Goal: Task Accomplishment & Management: Use online tool/utility

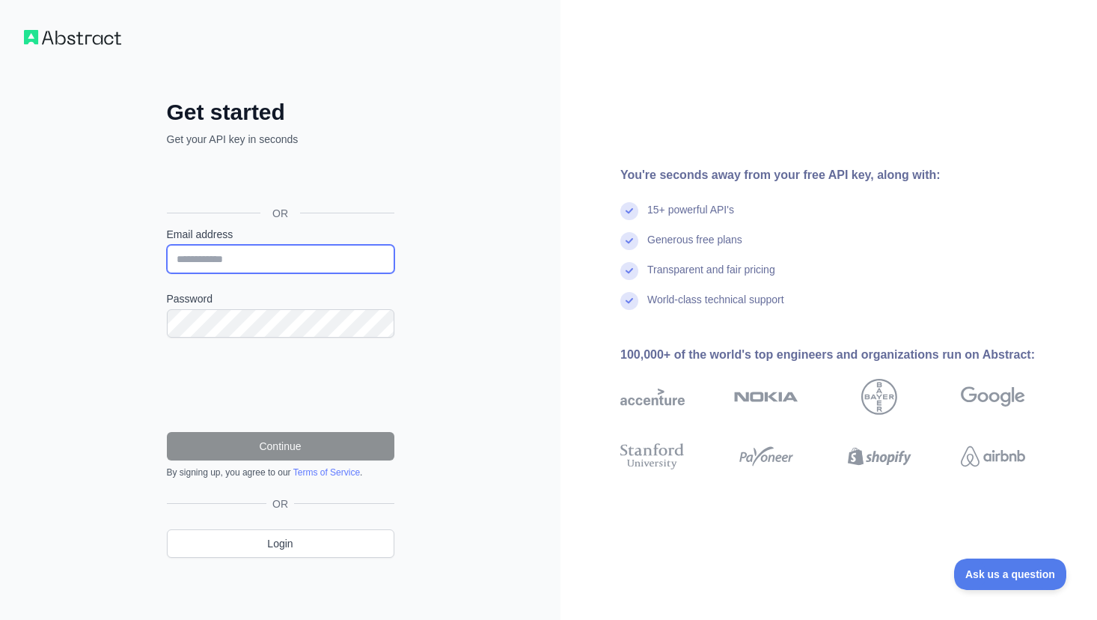
click at [228, 263] on input "Email address" at bounding box center [281, 259] width 228 height 28
type input "**********"
drag, startPoint x: 320, startPoint y: 253, endPoint x: 111, endPoint y: 258, distance: 208.9
click at [111, 258] on div "**********" at bounding box center [280, 310] width 561 height 620
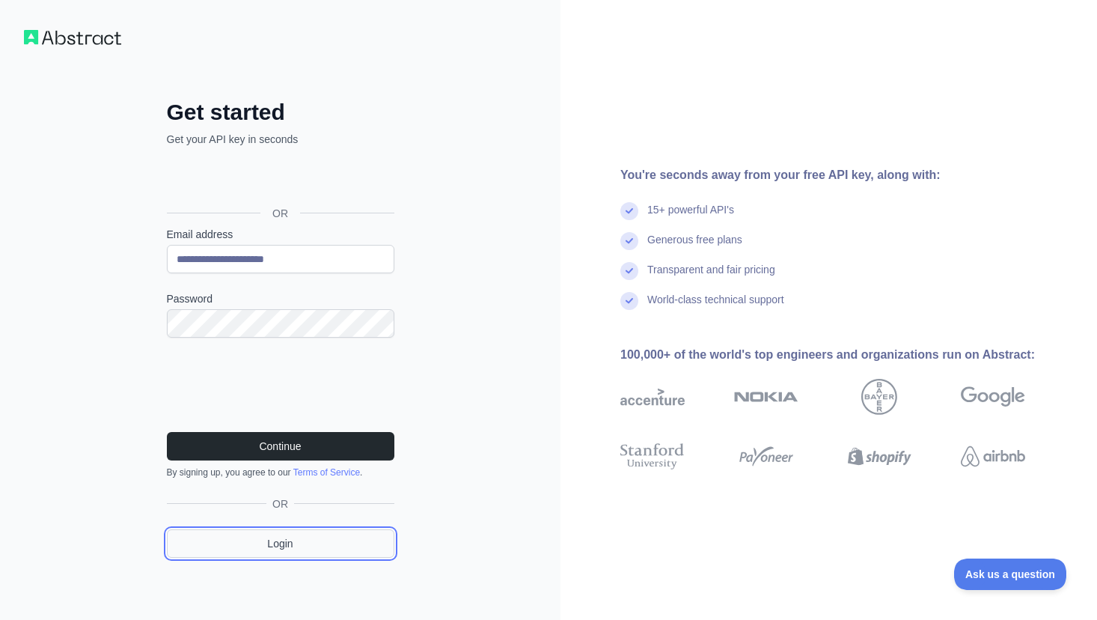
click at [274, 544] on link "Login" at bounding box center [281, 543] width 228 height 28
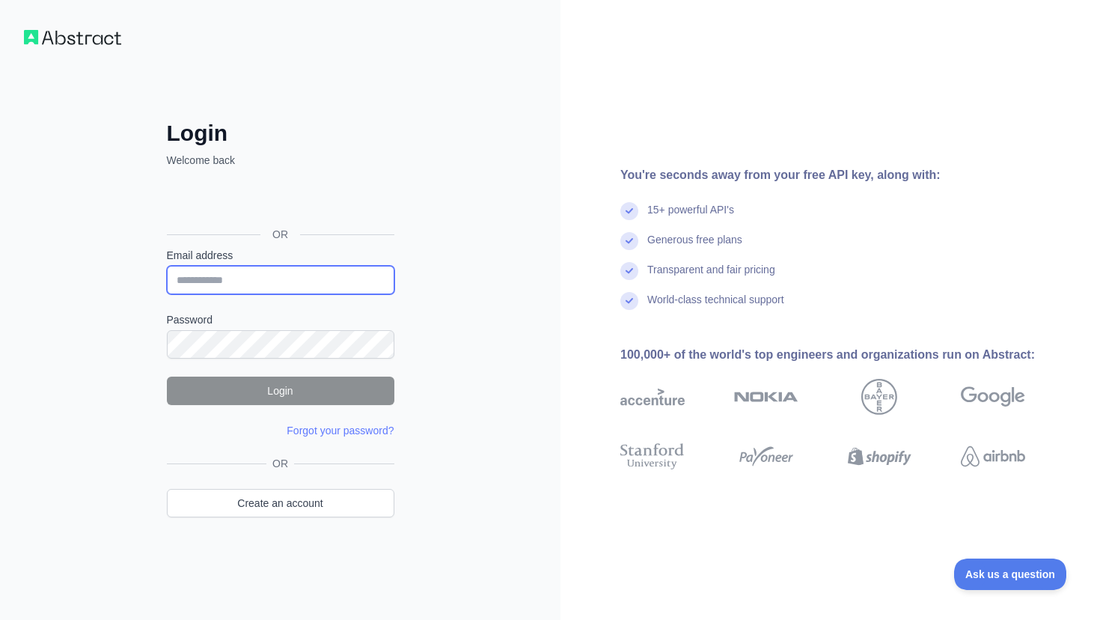
drag, startPoint x: 259, startPoint y: 270, endPoint x: 256, endPoint y: 283, distance: 13.1
click at [259, 271] on input "Email address" at bounding box center [281, 280] width 228 height 28
paste input "**********"
type input "**********"
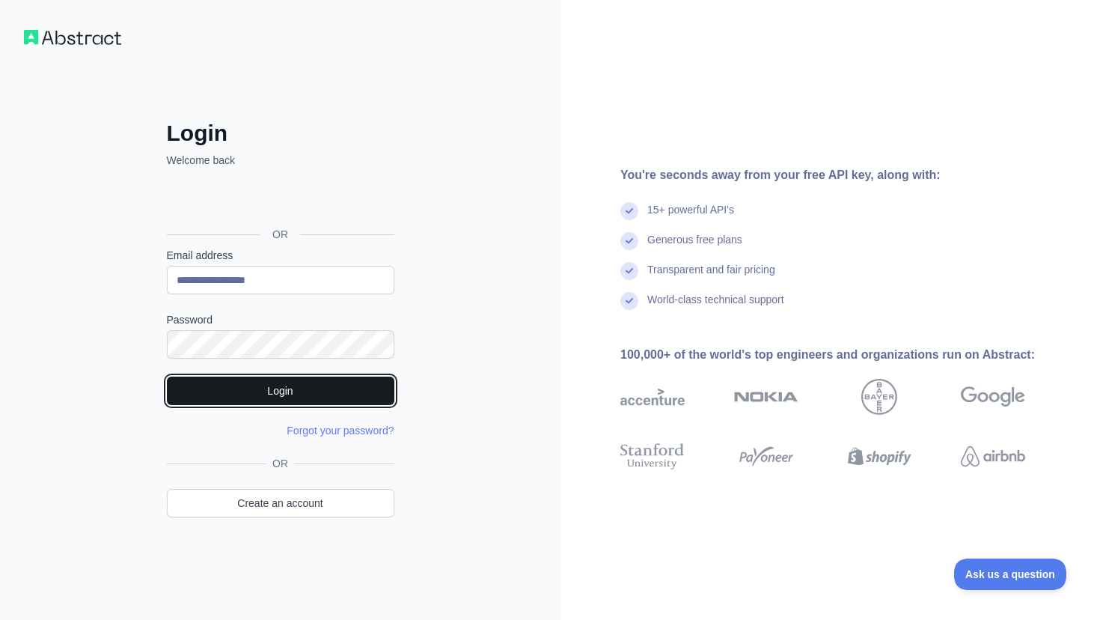
click at [203, 389] on button "Login" at bounding box center [281, 391] width 228 height 28
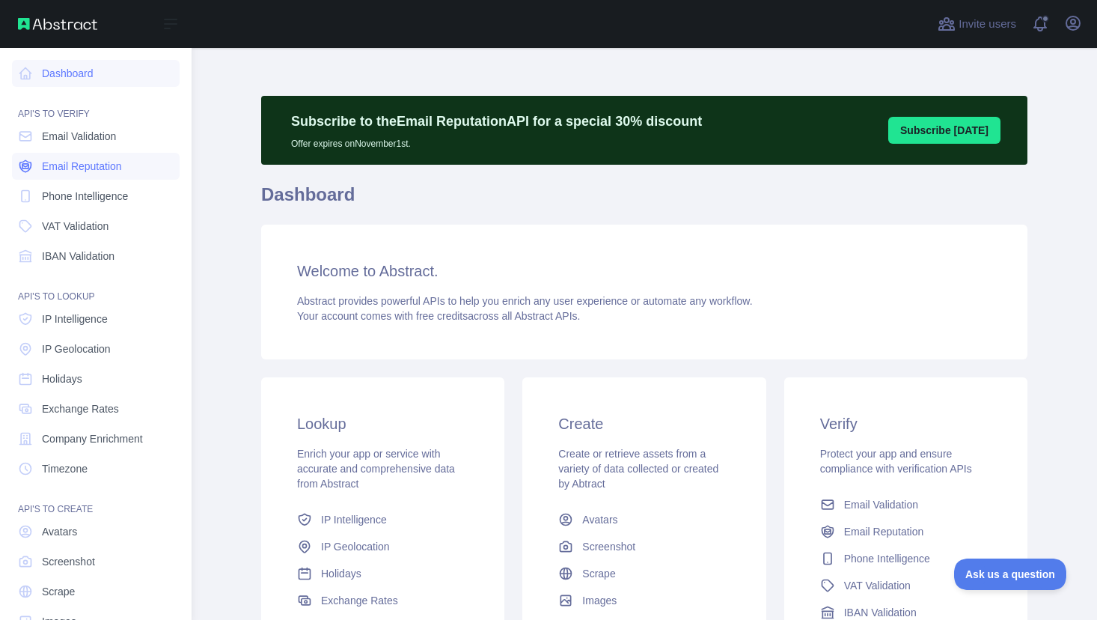
click at [86, 165] on span "Email Reputation" at bounding box center [82, 166] width 80 height 15
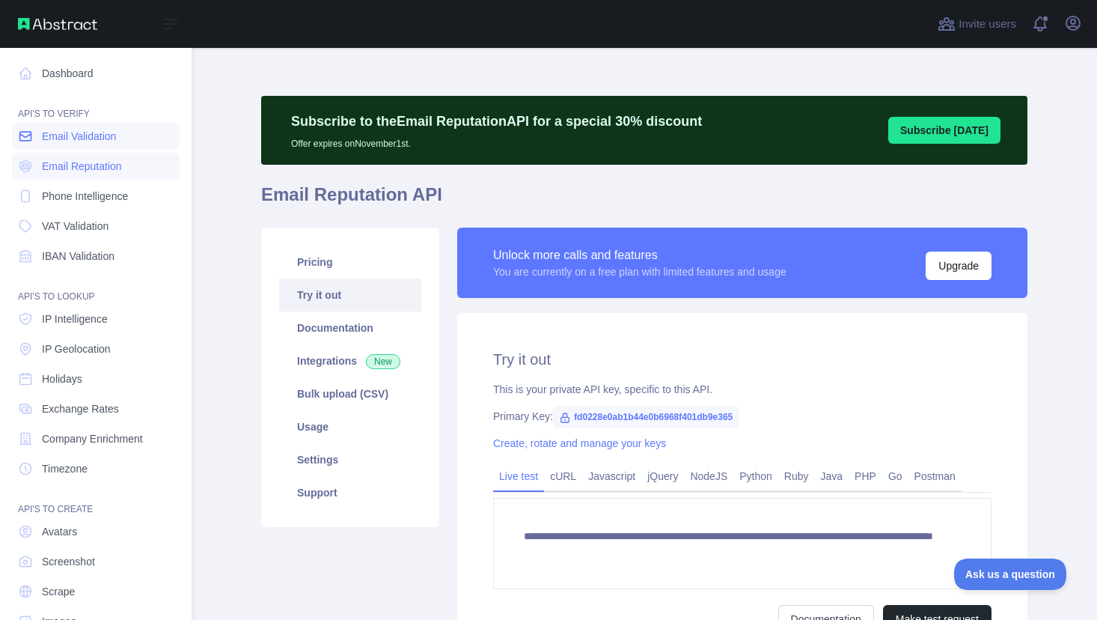
click at [91, 140] on span "Email Validation" at bounding box center [79, 136] width 74 height 15
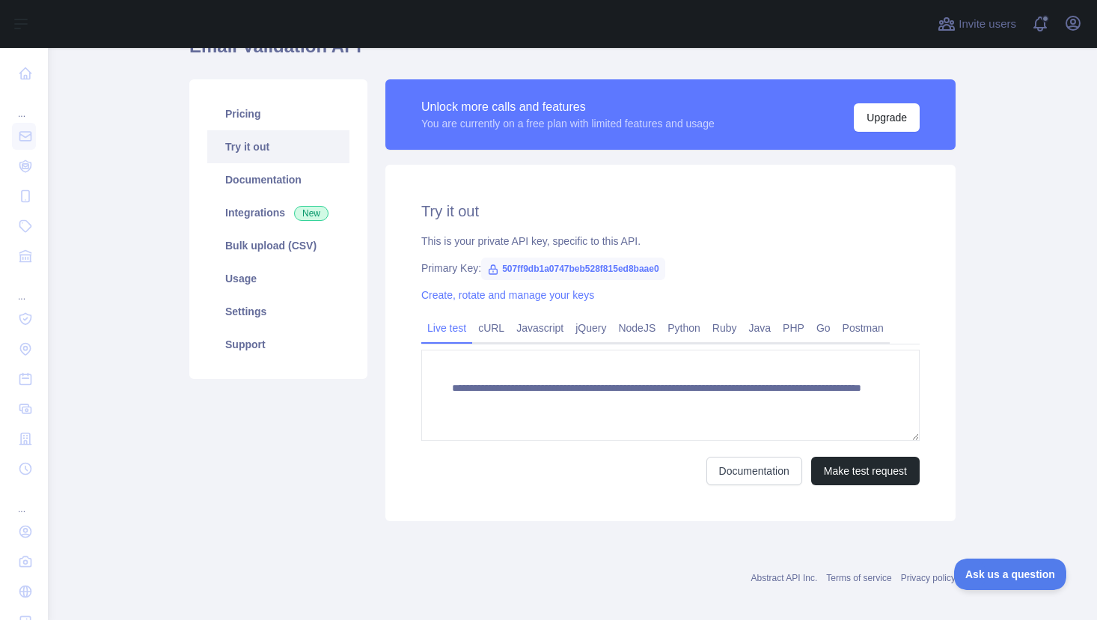
scroll to position [150, 0]
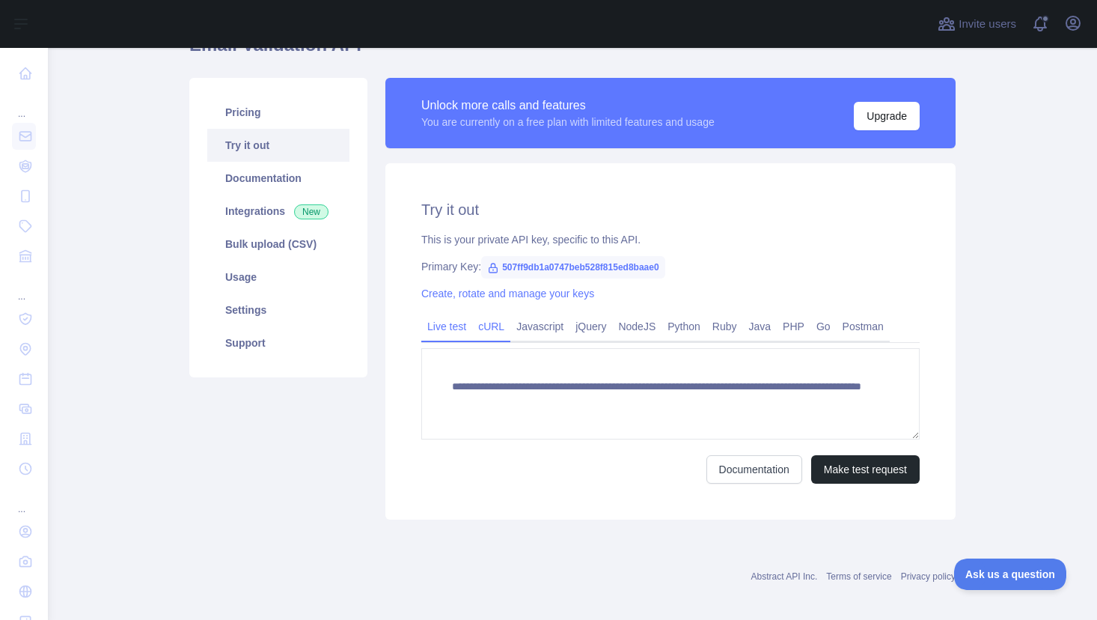
click at [484, 329] on link "cURL" at bounding box center [491, 326] width 38 height 24
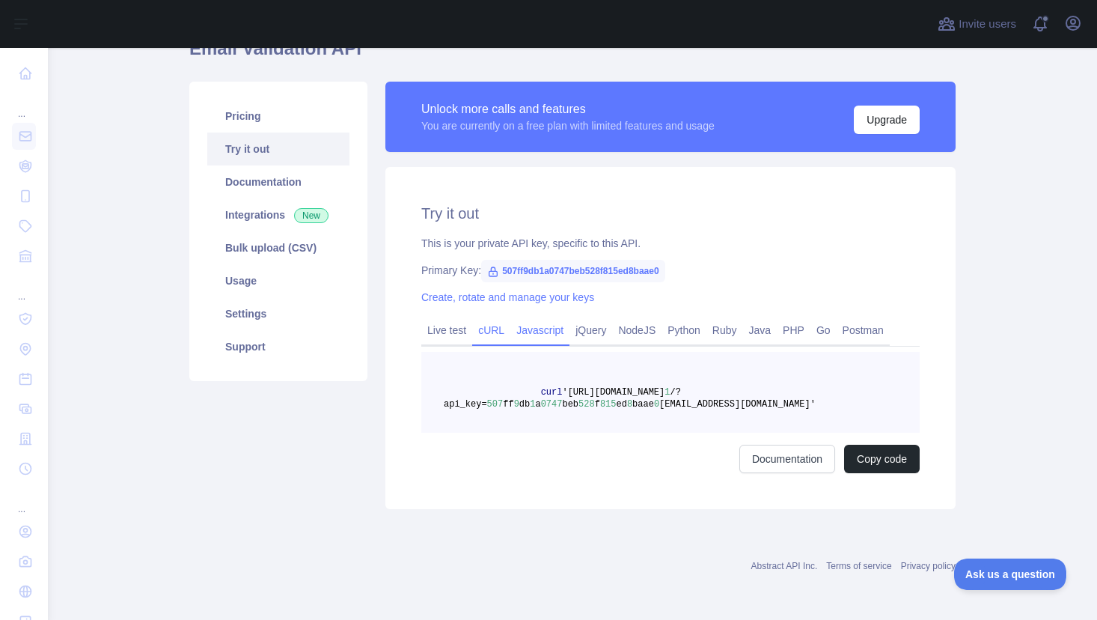
scroll to position [146, 0]
click at [523, 329] on link "Javascript" at bounding box center [540, 330] width 59 height 24
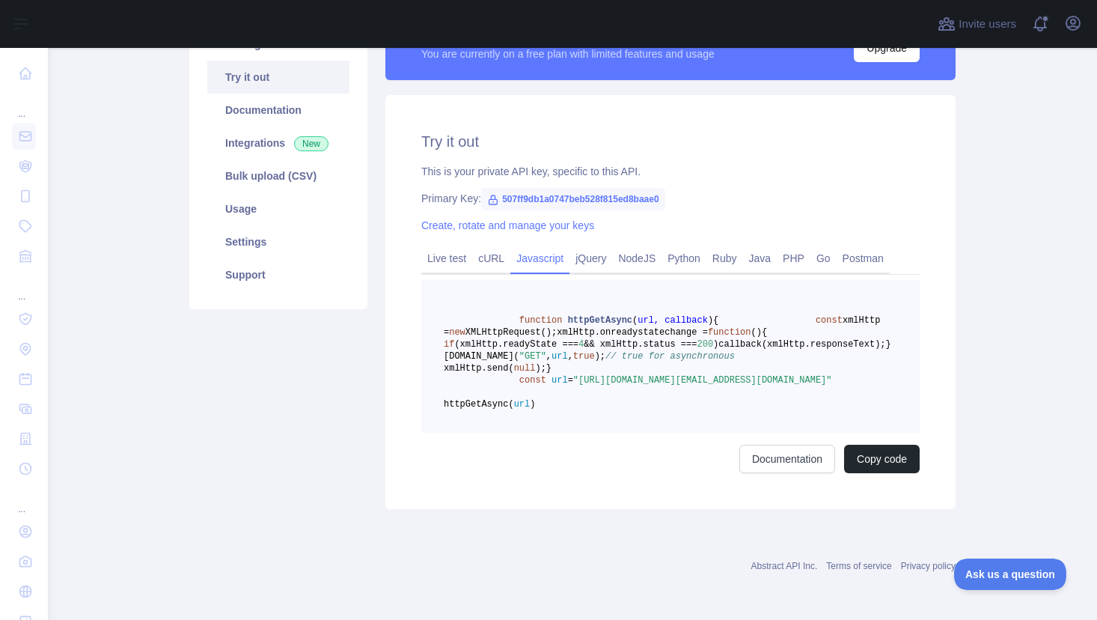
scroll to position [290, 0]
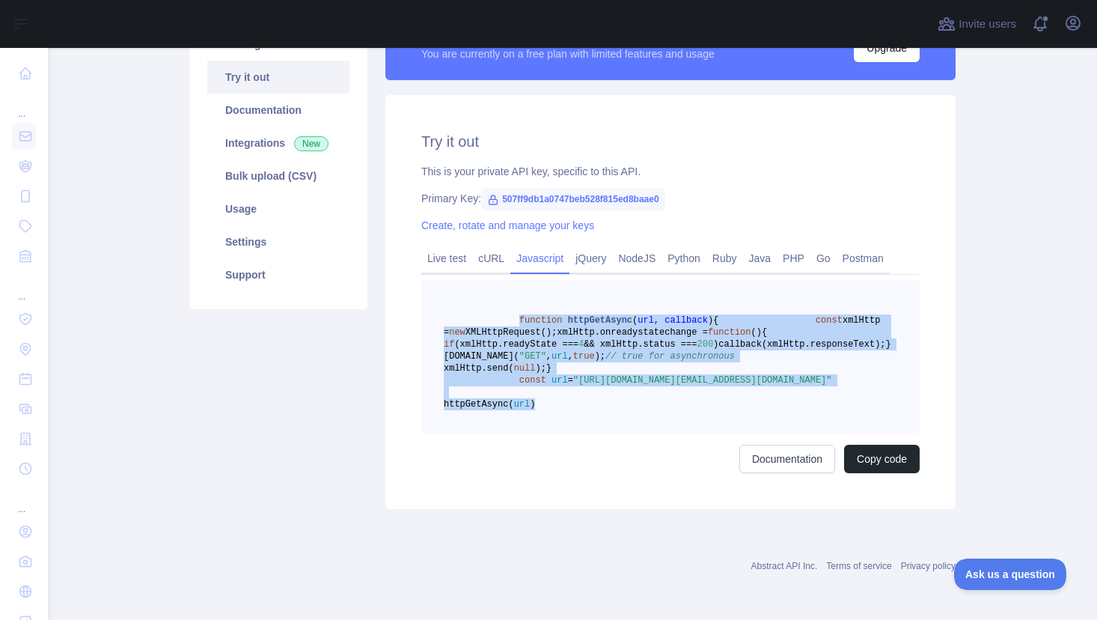
drag, startPoint x: 511, startPoint y: 249, endPoint x: 615, endPoint y: 395, distance: 179.3
click at [610, 405] on pre "function httpGetAsync ( url, callback ) { const xmlHttp = new XMLHttpRequest();…" at bounding box center [670, 356] width 499 height 153
click at [613, 396] on pre "function httpGetAsync ( url, callback ) { const xmlHttp = new XMLHttpRequest();…" at bounding box center [670, 356] width 499 height 153
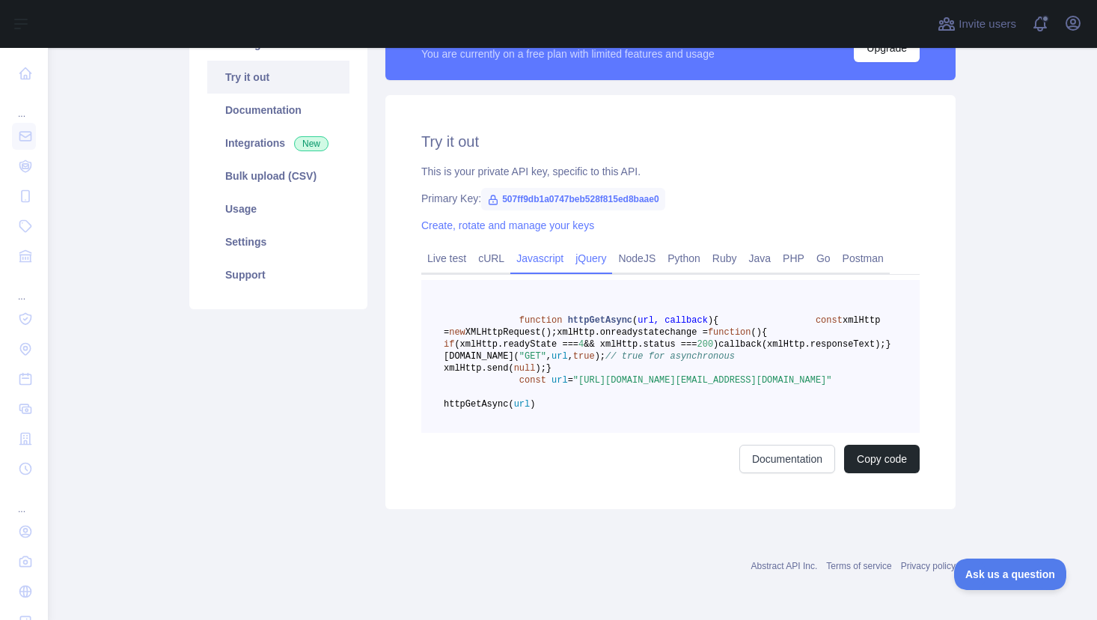
click at [589, 246] on link "jQuery" at bounding box center [591, 258] width 43 height 24
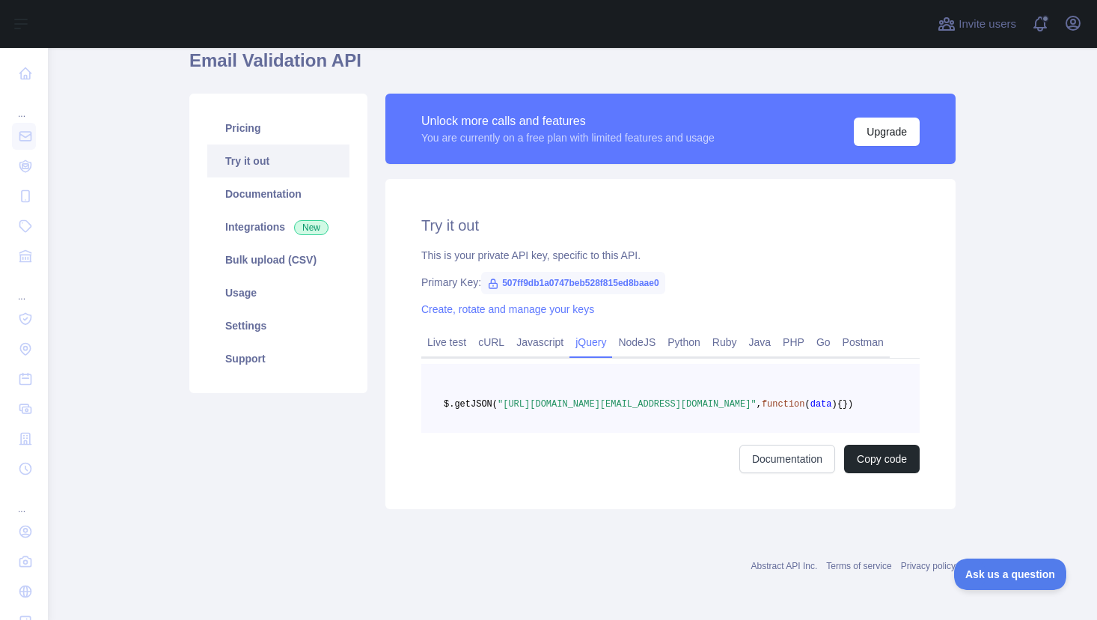
scroll to position [158, 0]
drag, startPoint x: 509, startPoint y: 383, endPoint x: 532, endPoint y: 398, distance: 27.4
click at [532, 398] on pre "$.getJSON( "[URL][DOMAIN_NAME][EMAIL_ADDRESS][DOMAIN_NAME]" , function ( data )…" at bounding box center [670, 398] width 499 height 69
copy code "$.getJSON( "[URL][DOMAIN_NAME][EMAIL_ADDRESS][DOMAIN_NAME]" , function ( data )…"
drag, startPoint x: 327, startPoint y: 418, endPoint x: 353, endPoint y: 392, distance: 37.1
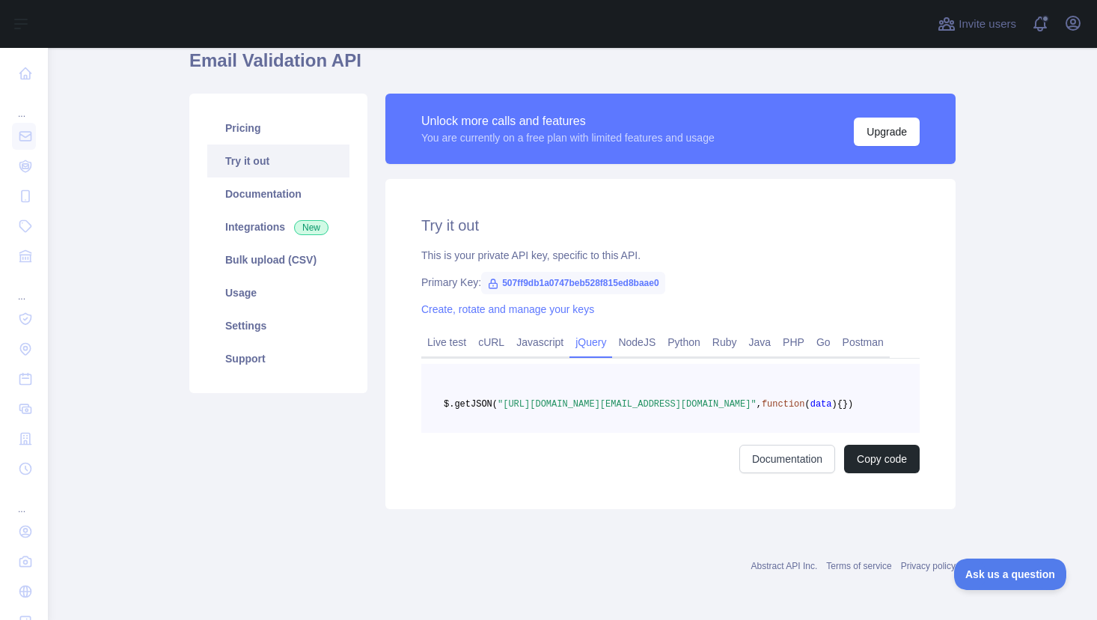
click at [327, 418] on div "Pricing Try it out Documentation Integrations New Bulk upload (CSV) Usage Setti…" at bounding box center [278, 301] width 196 height 415
click at [429, 330] on link "Live test" at bounding box center [446, 342] width 51 height 24
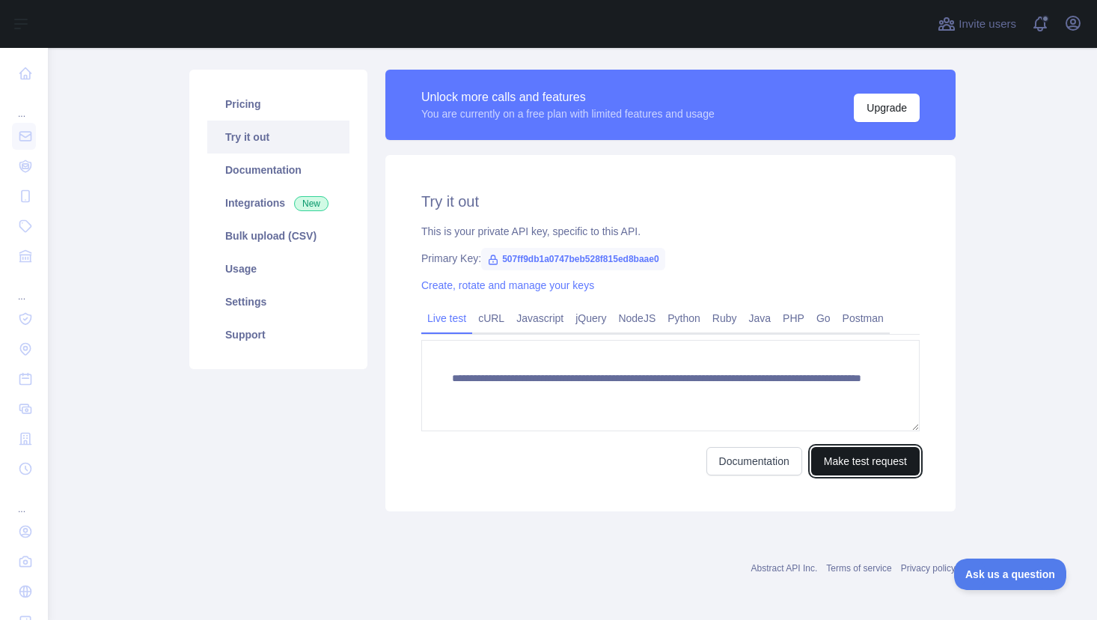
click at [861, 464] on button "Make test request" at bounding box center [866, 461] width 109 height 28
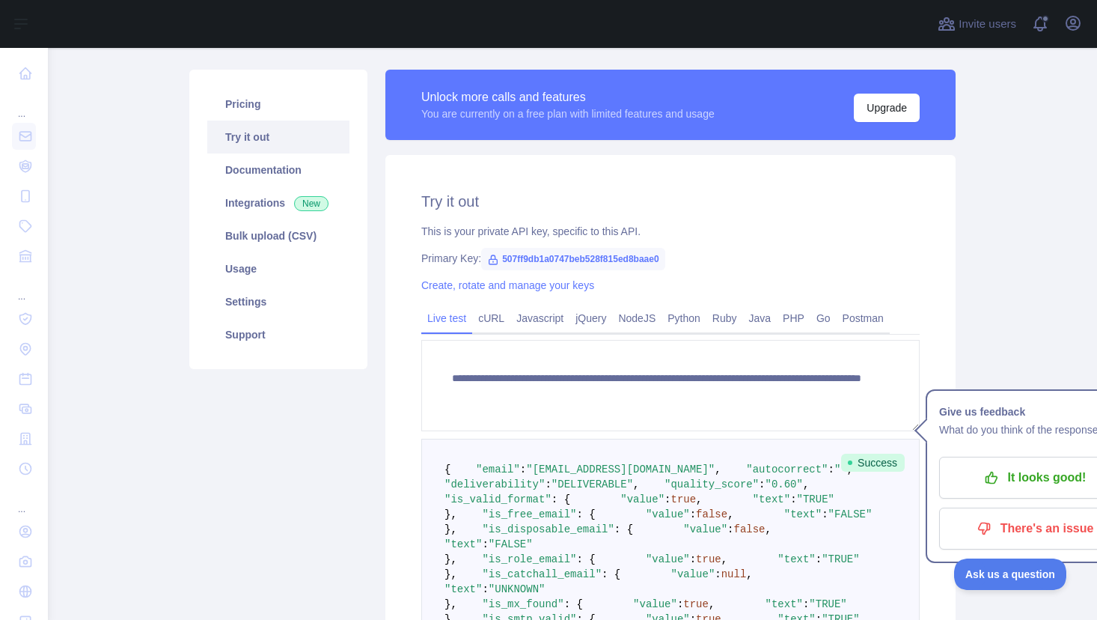
drag, startPoint x: 340, startPoint y: 427, endPoint x: 368, endPoint y: 412, distance: 32.1
click at [340, 427] on div "Pricing Try it out Documentation Integrations New Bulk upload (CSV) Usage Setti…" at bounding box center [278, 406] width 196 height 672
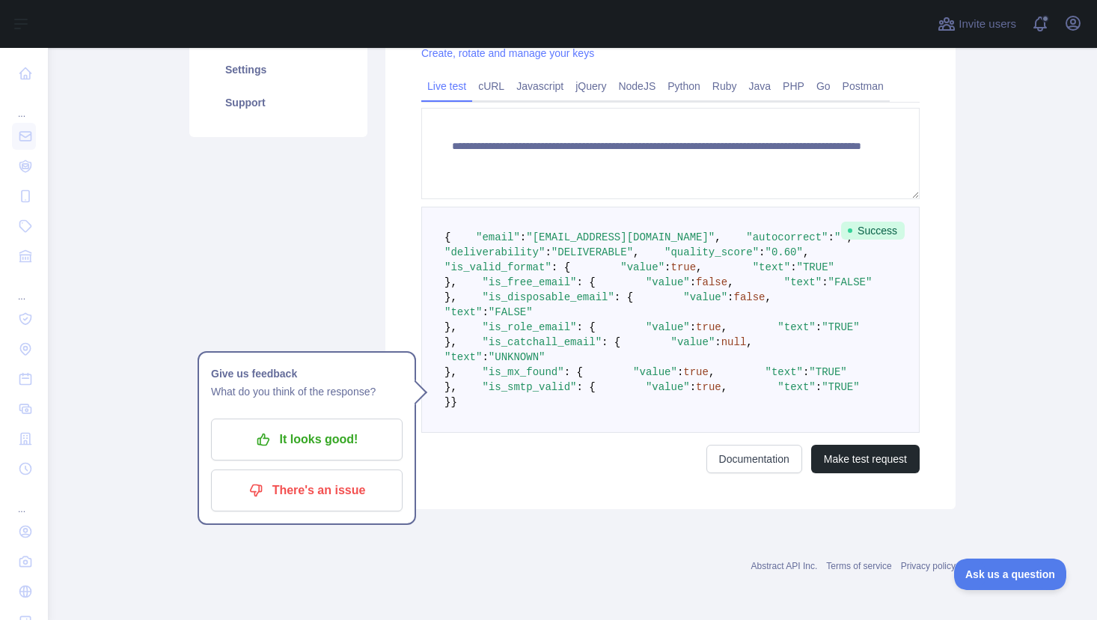
scroll to position [532, 0]
drag, startPoint x: 366, startPoint y: 106, endPoint x: 433, endPoint y: 49, distance: 88.2
click at [366, 106] on div "Pricing Try it out Documentation Integrations New Bulk upload (CSV) Usage Setti…" at bounding box center [278, 174] width 196 height 672
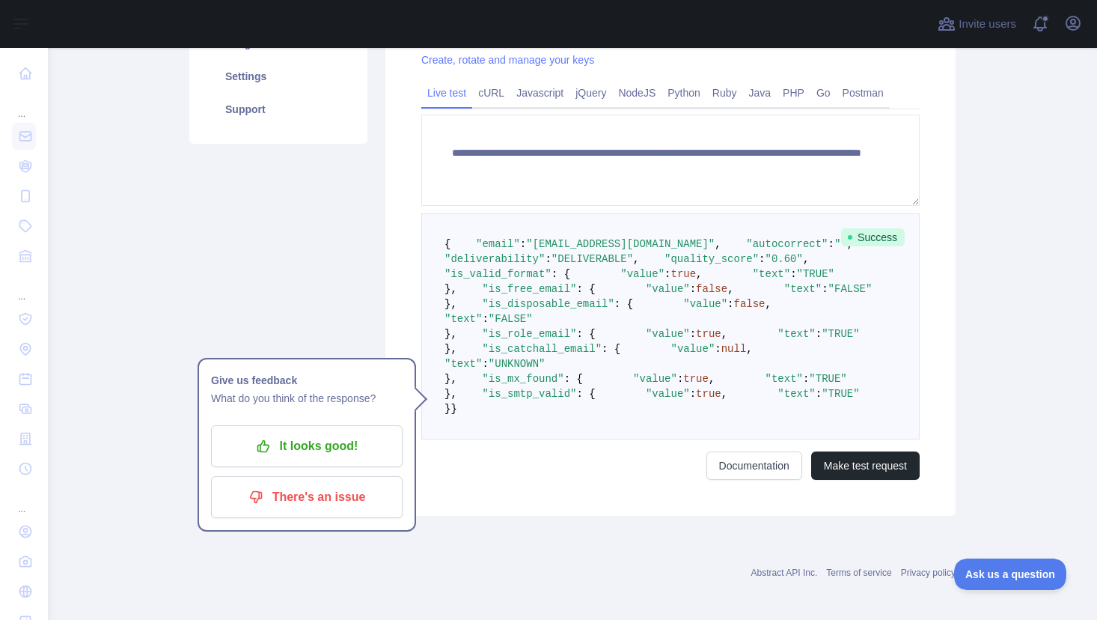
scroll to position [383, 0]
drag, startPoint x: 433, startPoint y: 243, endPoint x: 496, endPoint y: 368, distance: 140.6
click at [496, 367] on pre "{ "email" : "[EMAIL_ADDRESS][DOMAIN_NAME]" , "autocorrect" : "" , "deliverabili…" at bounding box center [670, 327] width 499 height 226
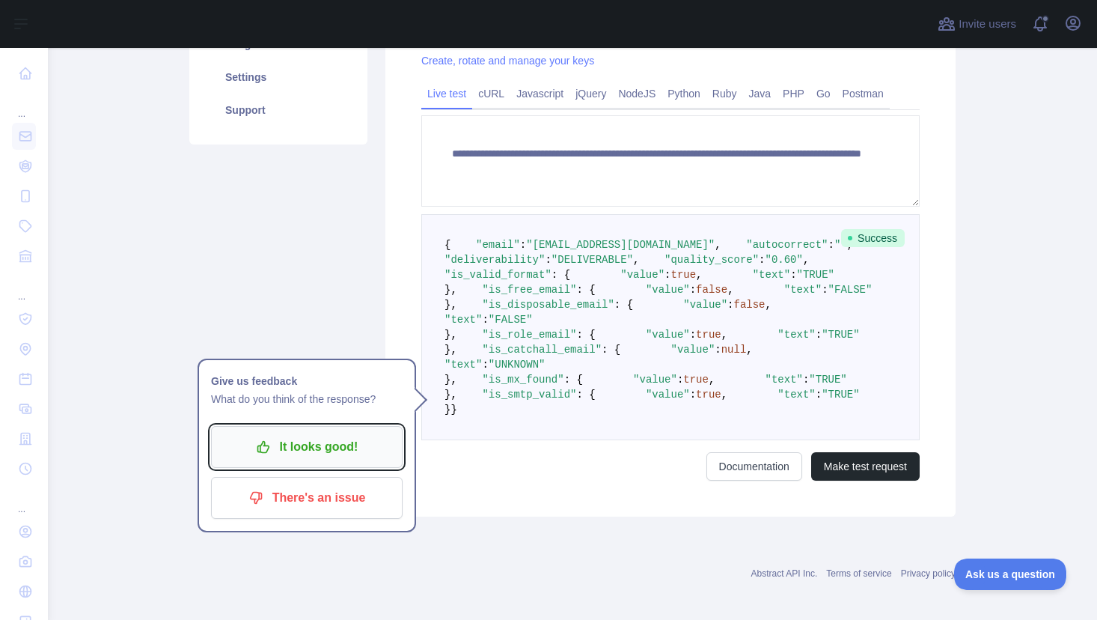
click at [340, 448] on p "It looks good!" at bounding box center [306, 446] width 169 height 25
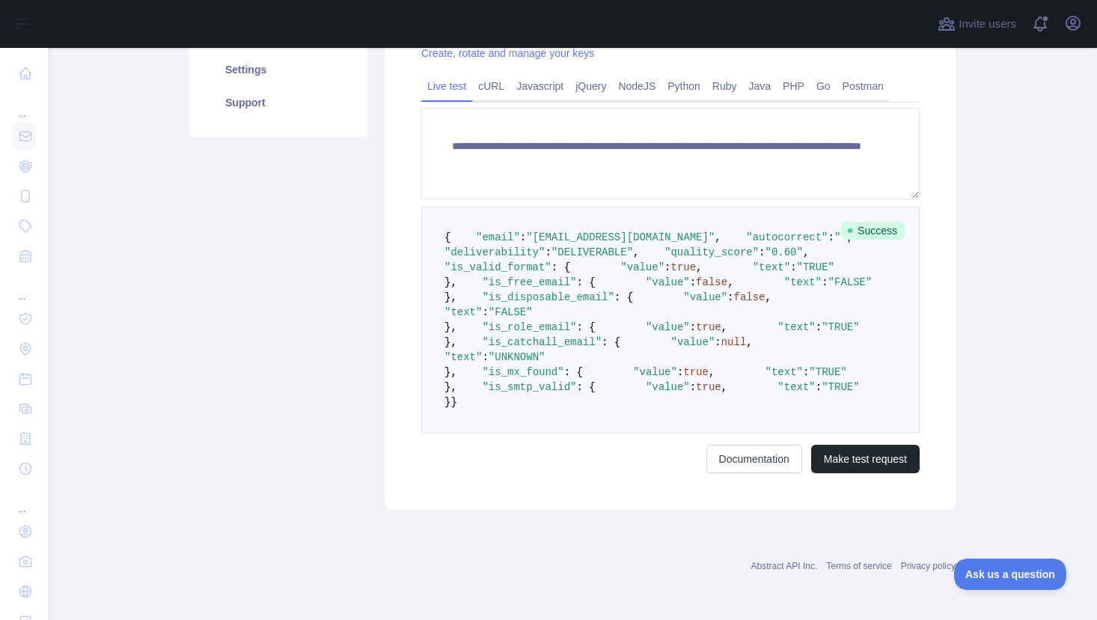
scroll to position [682, 0]
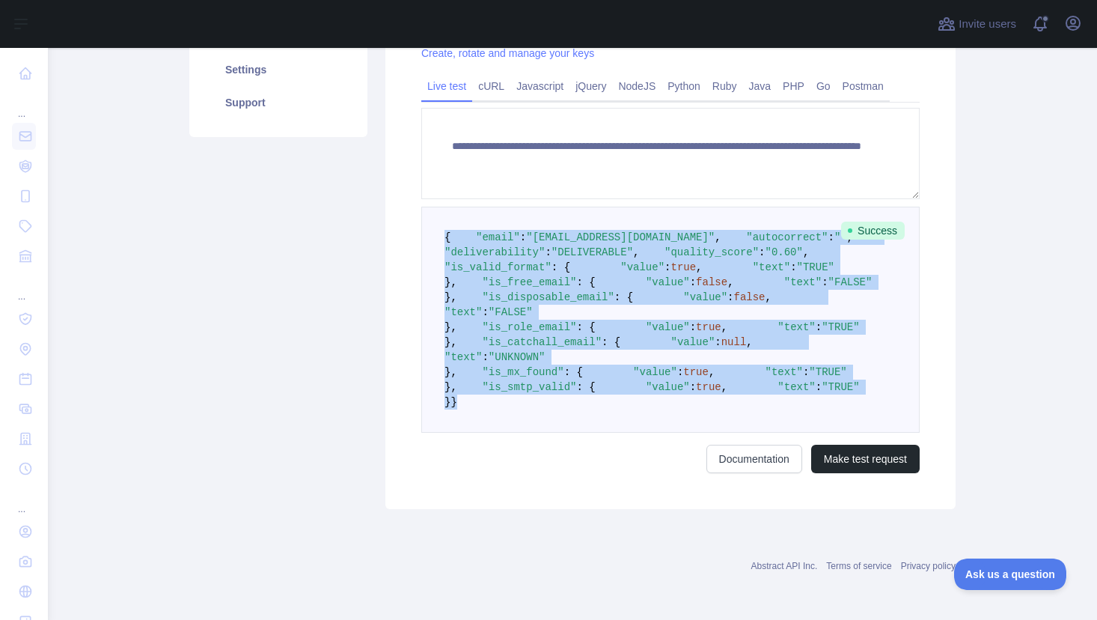
click at [475, 433] on pre "{ "email" : "[EMAIL_ADDRESS][DOMAIN_NAME]" , "autocorrect" : "" , "deliverabili…" at bounding box center [670, 320] width 499 height 226
copy code "{ "email" : "[EMAIL_ADDRESS][DOMAIN_NAME]" , "autocorrect" : "" , "deliverabili…"
drag, startPoint x: 853, startPoint y: 180, endPoint x: 829, endPoint y: 180, distance: 24.0
click at [853, 207] on pre "{ "email" : "[EMAIL_ADDRESS][DOMAIN_NAME]" , "autocorrect" : "" , "deliverabili…" at bounding box center [670, 320] width 499 height 226
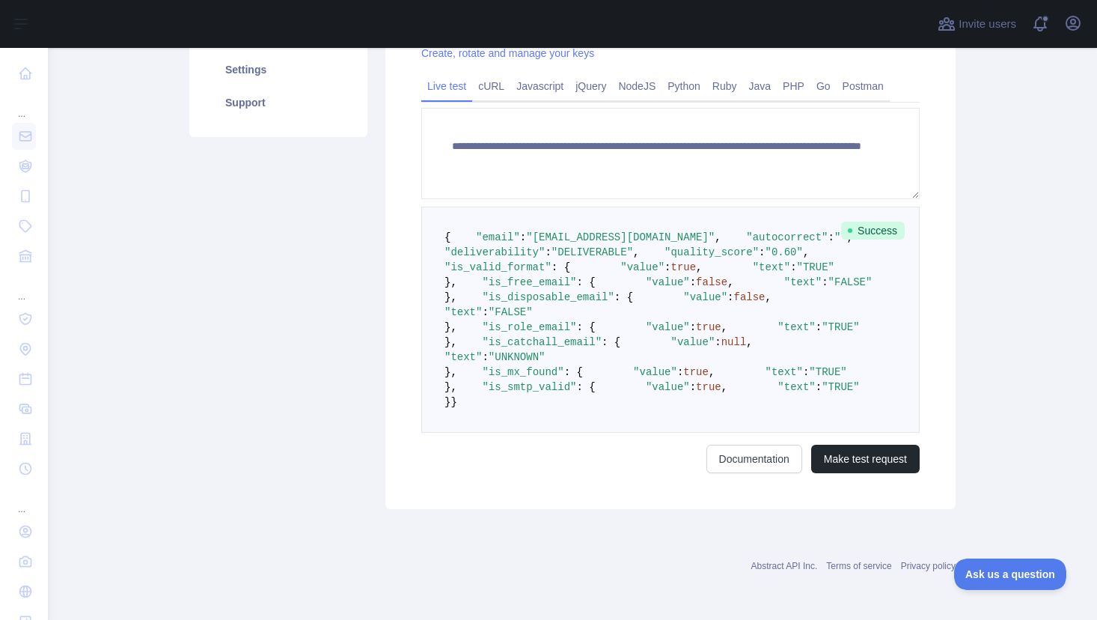
scroll to position [308, 0]
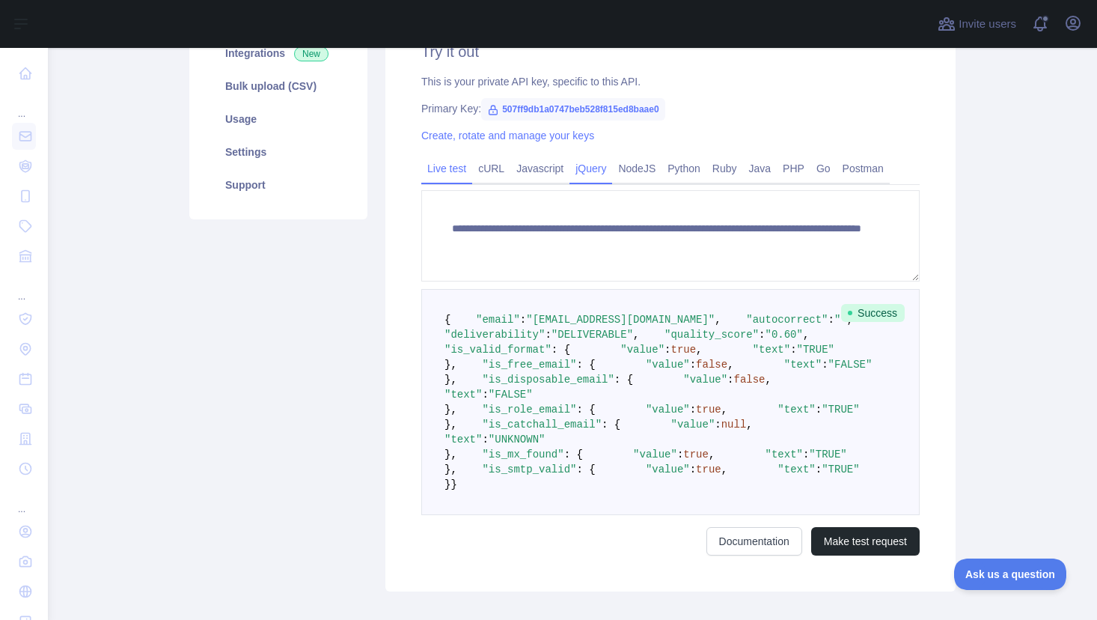
click at [588, 169] on link "jQuery" at bounding box center [591, 168] width 43 height 24
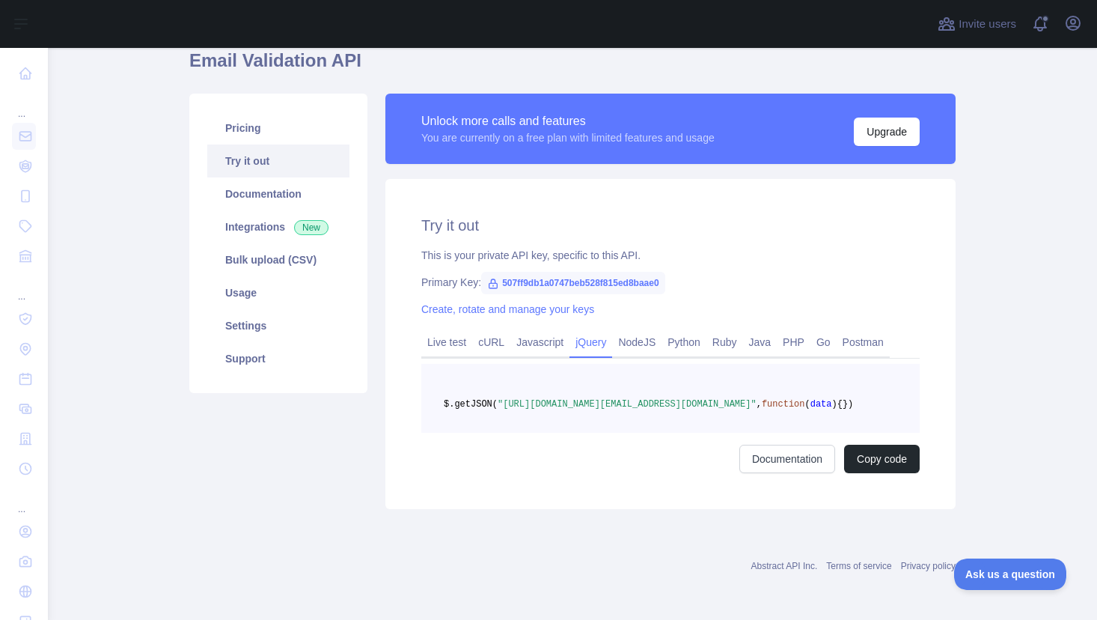
scroll to position [158, 0]
drag, startPoint x: 538, startPoint y: 397, endPoint x: 549, endPoint y: 407, distance: 14.8
click at [549, 407] on pre "$.getJSON( "[URL][DOMAIN_NAME][EMAIL_ADDRESS][DOMAIN_NAME]" , function ( data )…" at bounding box center [670, 398] width 499 height 69
copy code "$.getJSON( "[URL][DOMAIN_NAME][EMAIL_ADDRESS][DOMAIN_NAME]" , function ( data )…"
click at [311, 460] on div "Pricing Try it out Documentation Integrations New Bulk upload (CSV) Usage Setti…" at bounding box center [278, 301] width 196 height 415
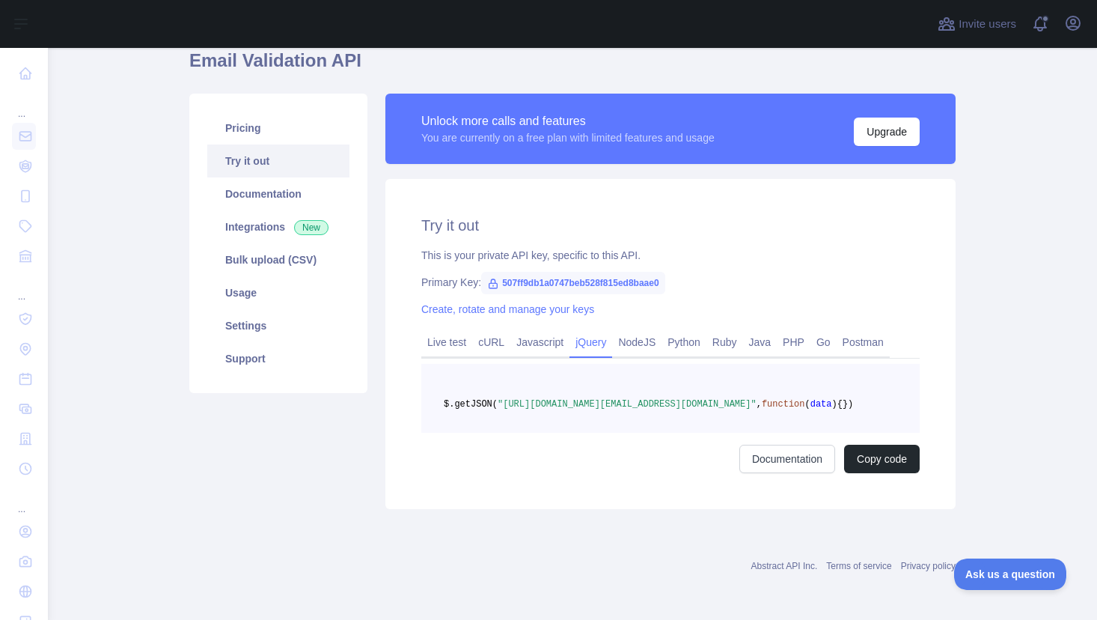
click at [541, 272] on span "507ff9db1a0747beb528f815ed8baae0" at bounding box center [572, 283] width 183 height 22
copy span "507ff9db1a0747beb528f815ed8baae0"
click at [514, 303] on link "Create, rotate and manage your keys" at bounding box center [507, 309] width 173 height 12
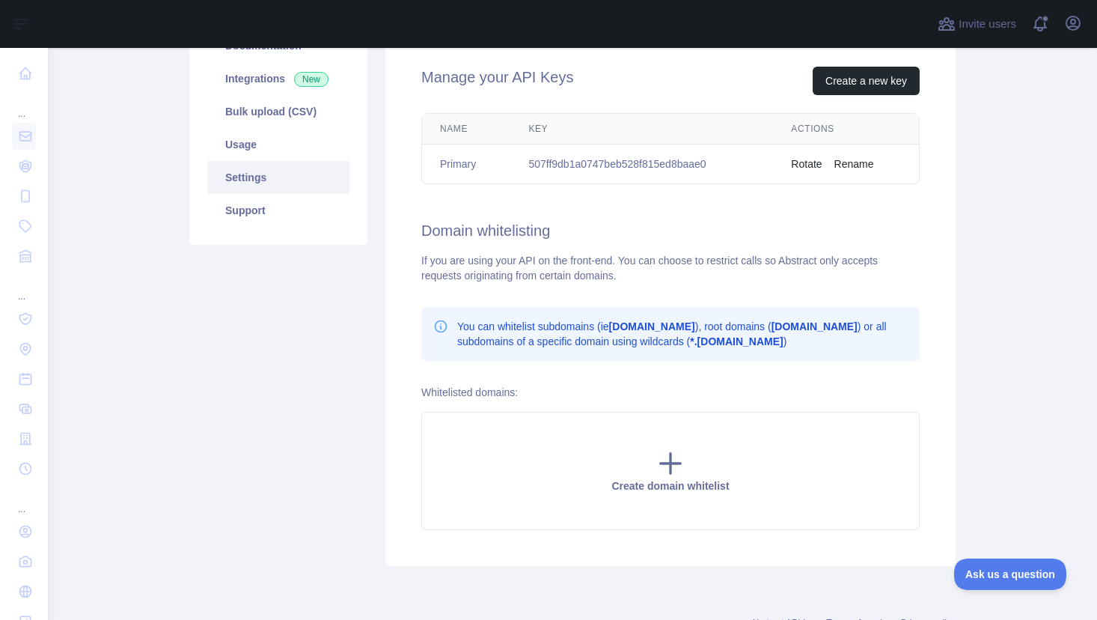
scroll to position [264, 0]
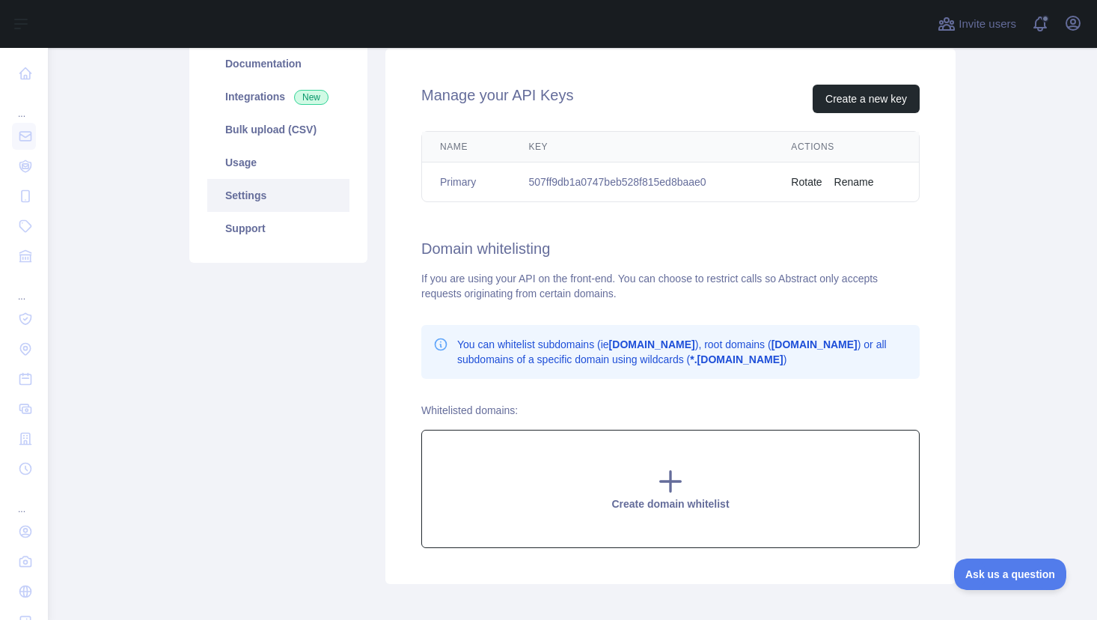
click at [663, 486] on icon at bounding box center [671, 481] width 30 height 30
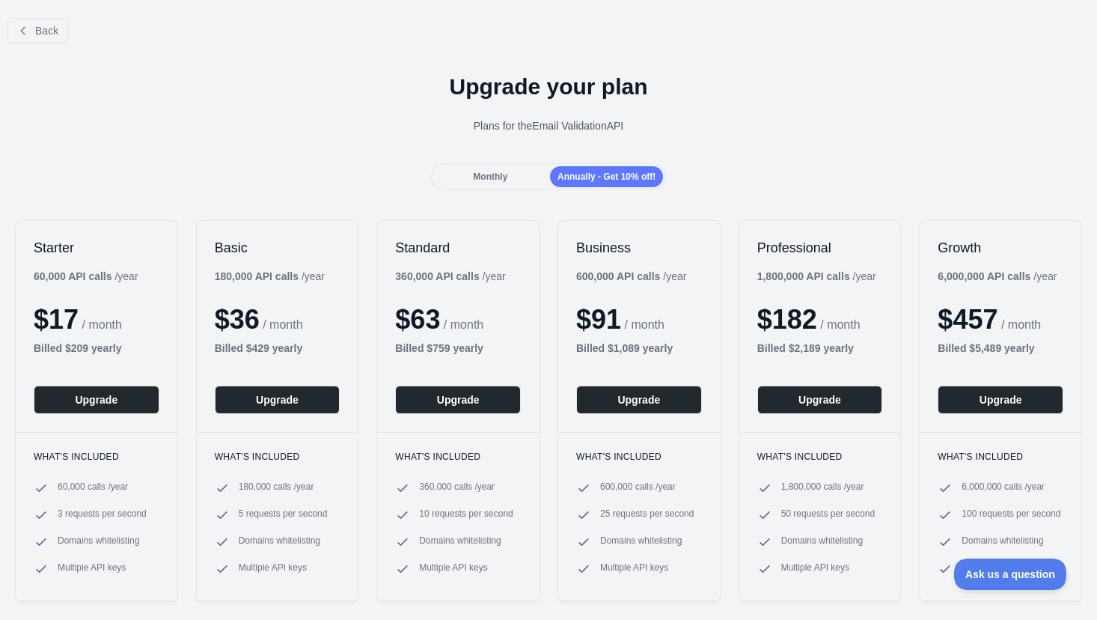
click at [506, 179] on div "Monthly" at bounding box center [490, 176] width 113 height 21
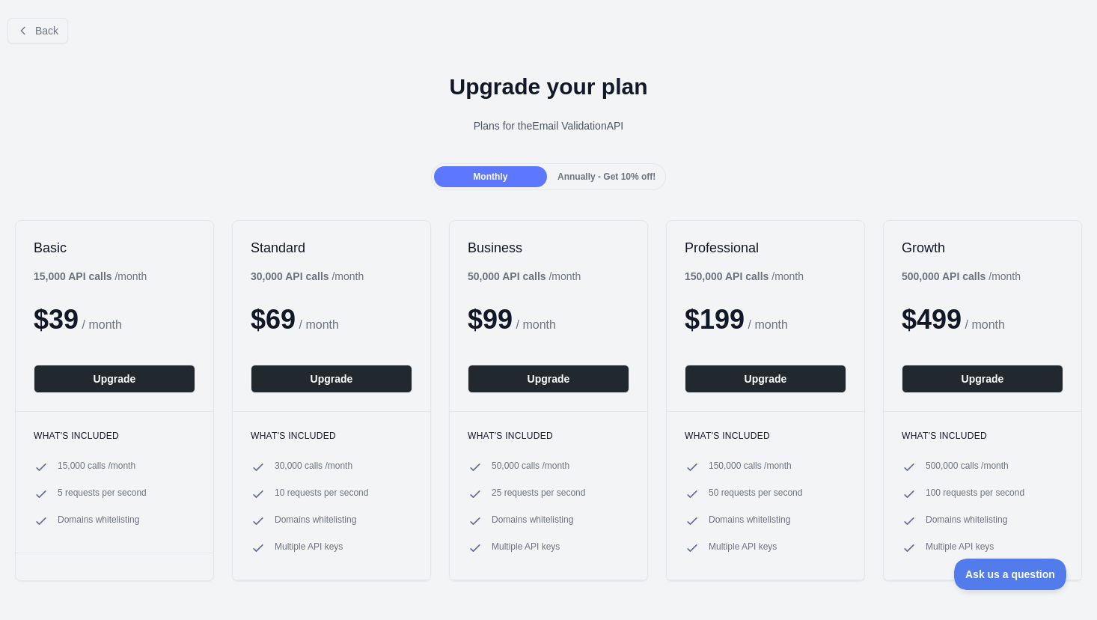
click at [579, 174] on span "Annually - Get 10% off!" at bounding box center [607, 176] width 98 height 10
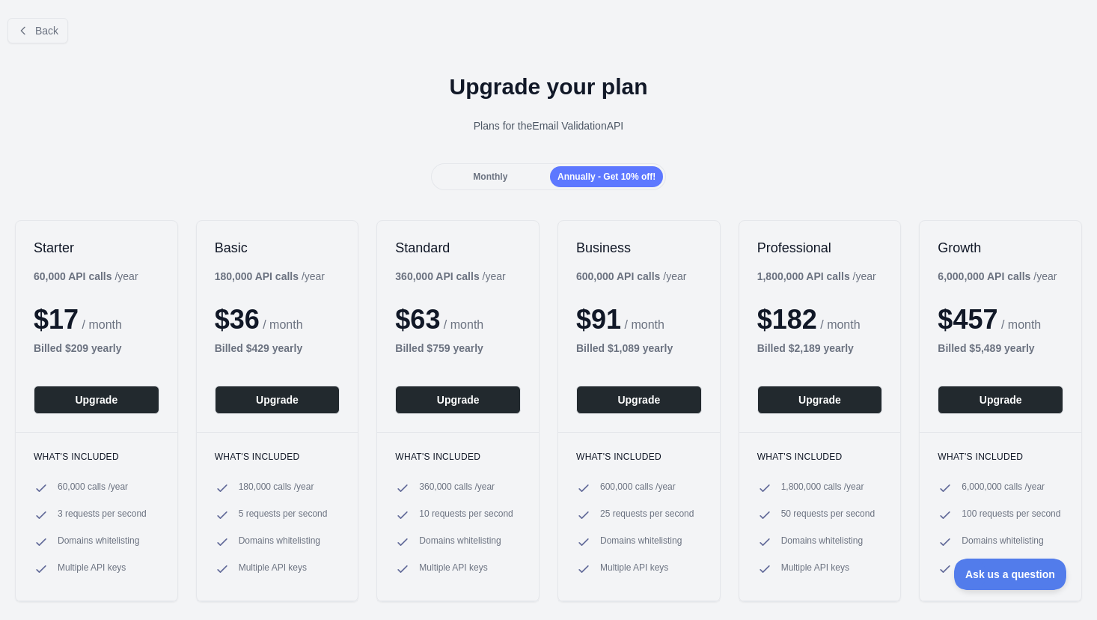
click at [485, 174] on span "Monthly" at bounding box center [490, 176] width 34 height 10
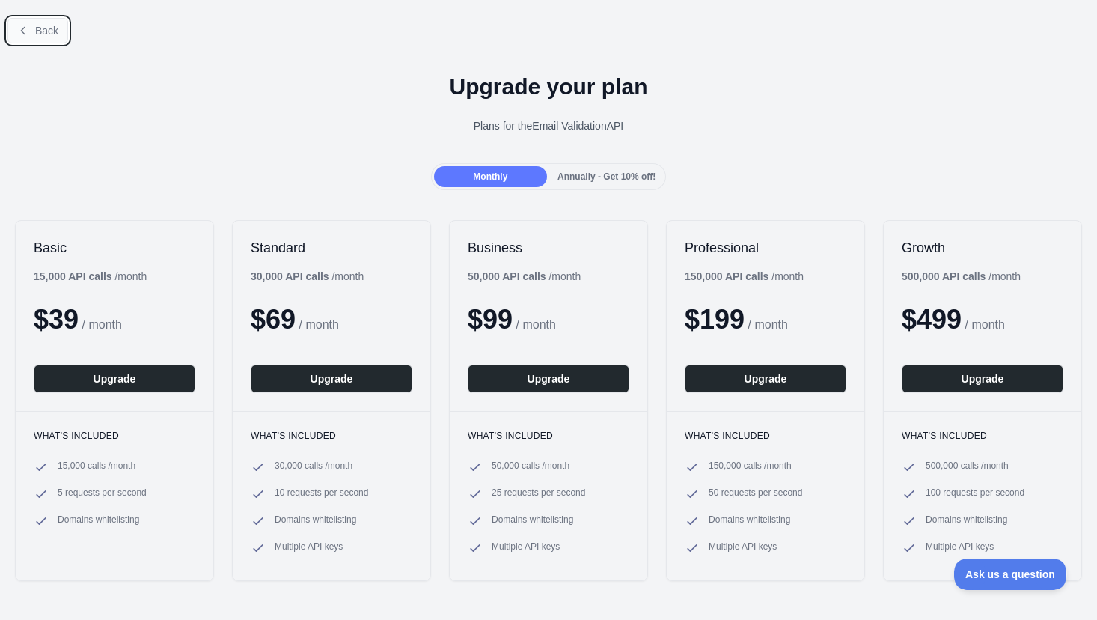
click at [13, 27] on button "Back" at bounding box center [37, 30] width 61 height 25
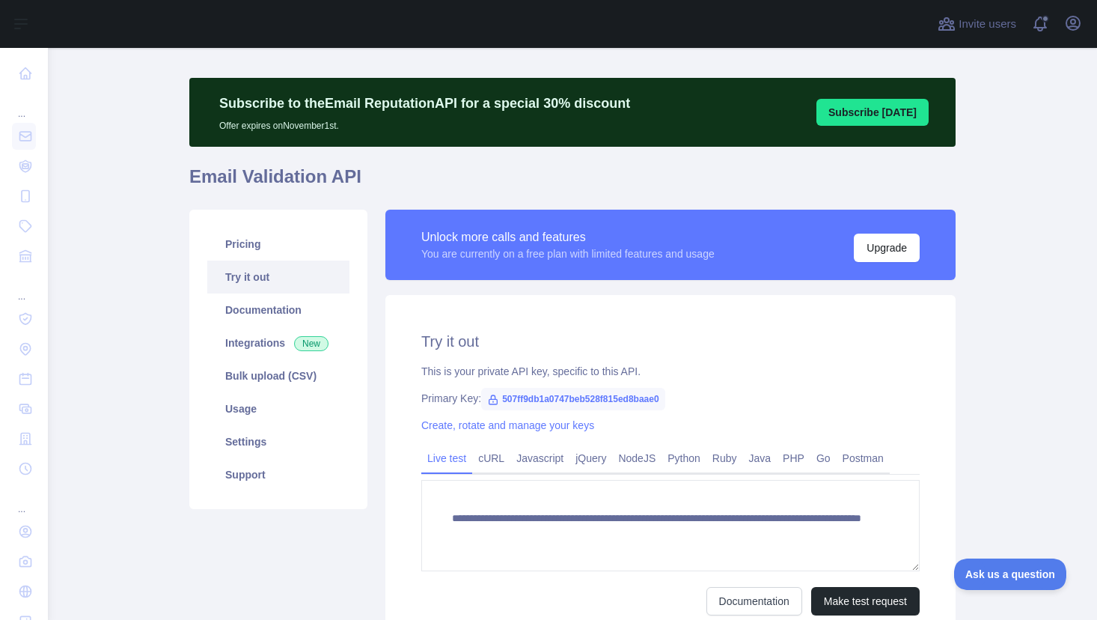
drag, startPoint x: 118, startPoint y: 489, endPoint x: 195, endPoint y: 391, distance: 124.8
click at [118, 489] on main "**********" at bounding box center [573, 334] width 1050 height 572
click at [247, 317] on link "Documentation" at bounding box center [278, 309] width 142 height 33
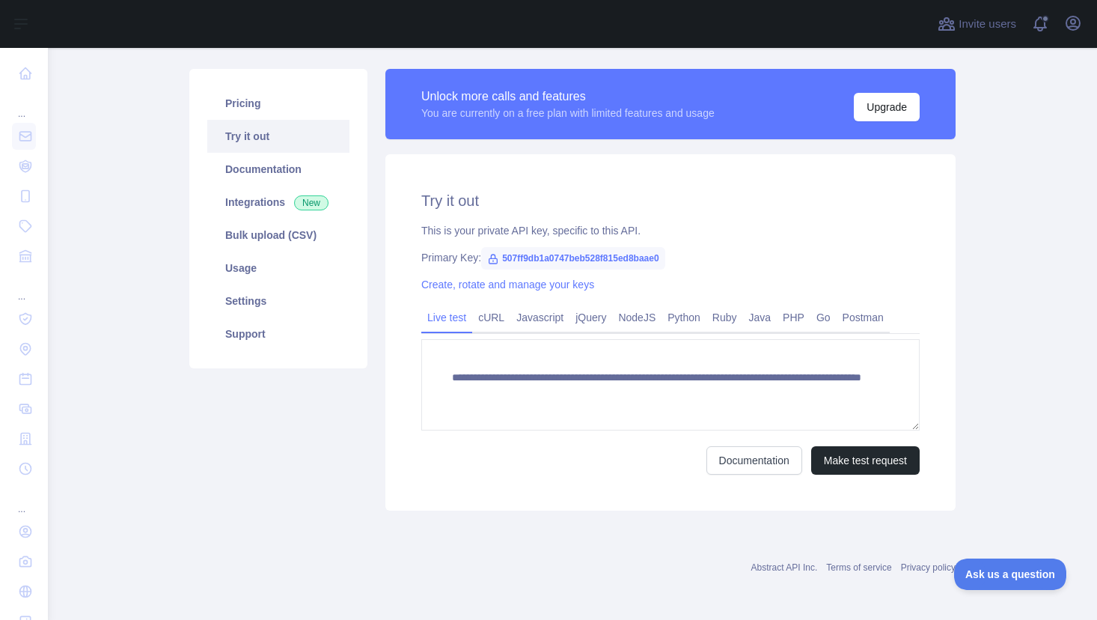
scroll to position [160, 0]
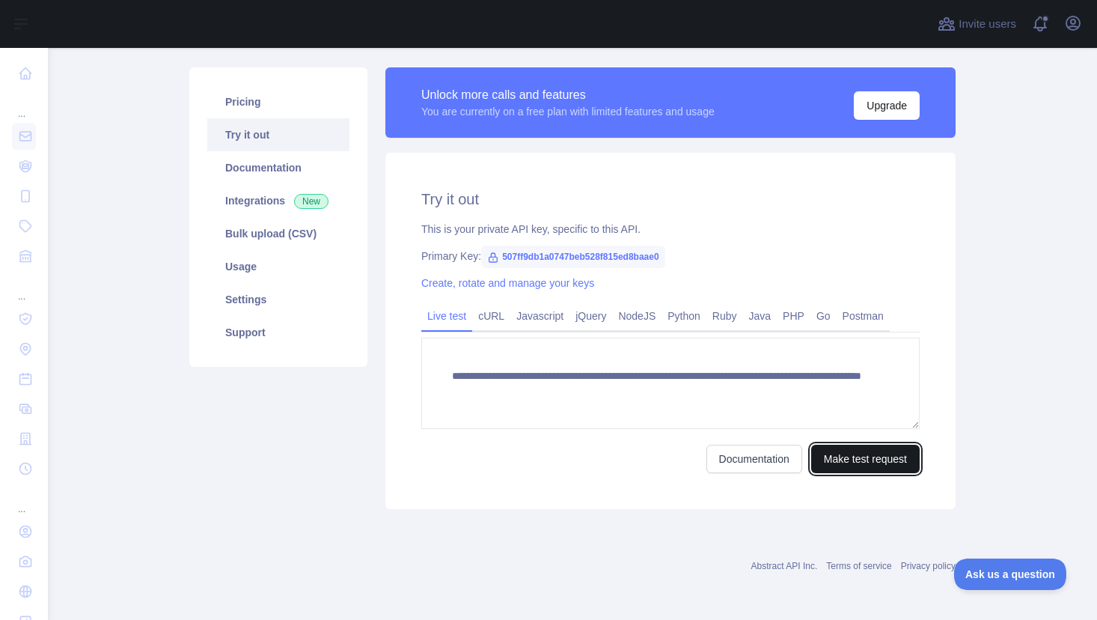
click at [857, 460] on button "Make test request" at bounding box center [866, 459] width 109 height 28
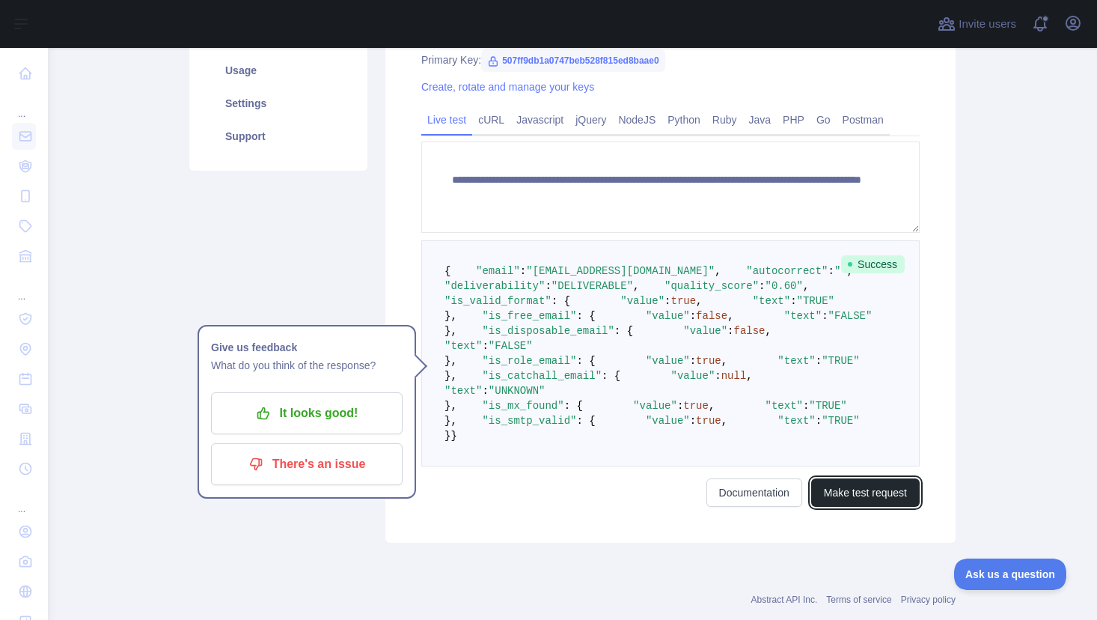
scroll to position [385, 0]
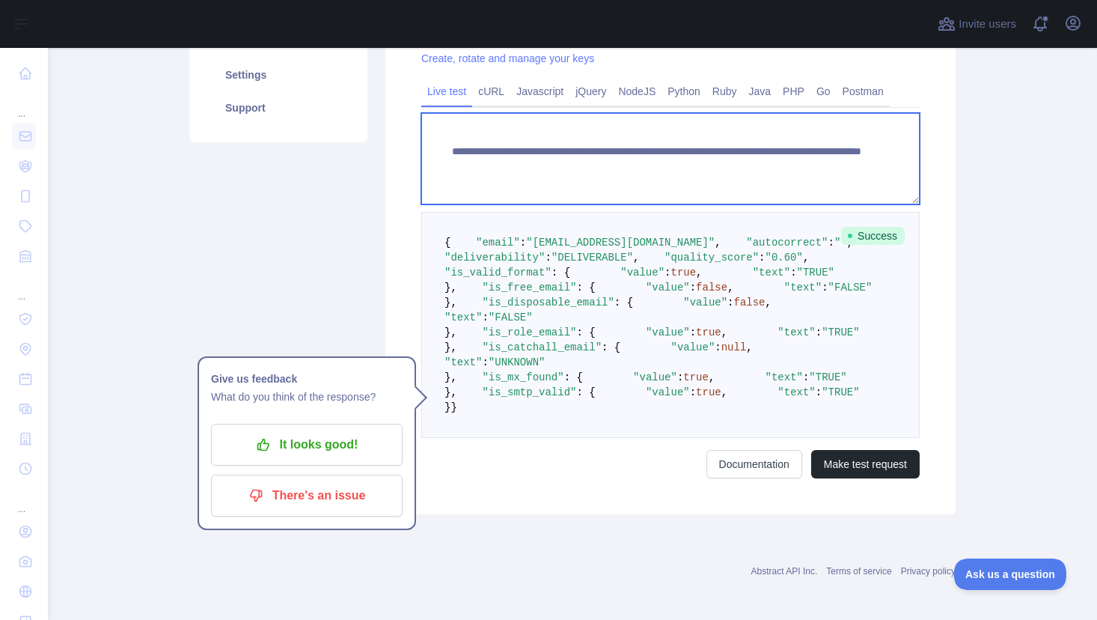
drag, startPoint x: 704, startPoint y: 165, endPoint x: 721, endPoint y: 165, distance: 16.5
click at [721, 165] on textarea "**********" at bounding box center [670, 158] width 499 height 91
click at [779, 169] on textarea "**********" at bounding box center [670, 158] width 499 height 91
type textarea "**********"
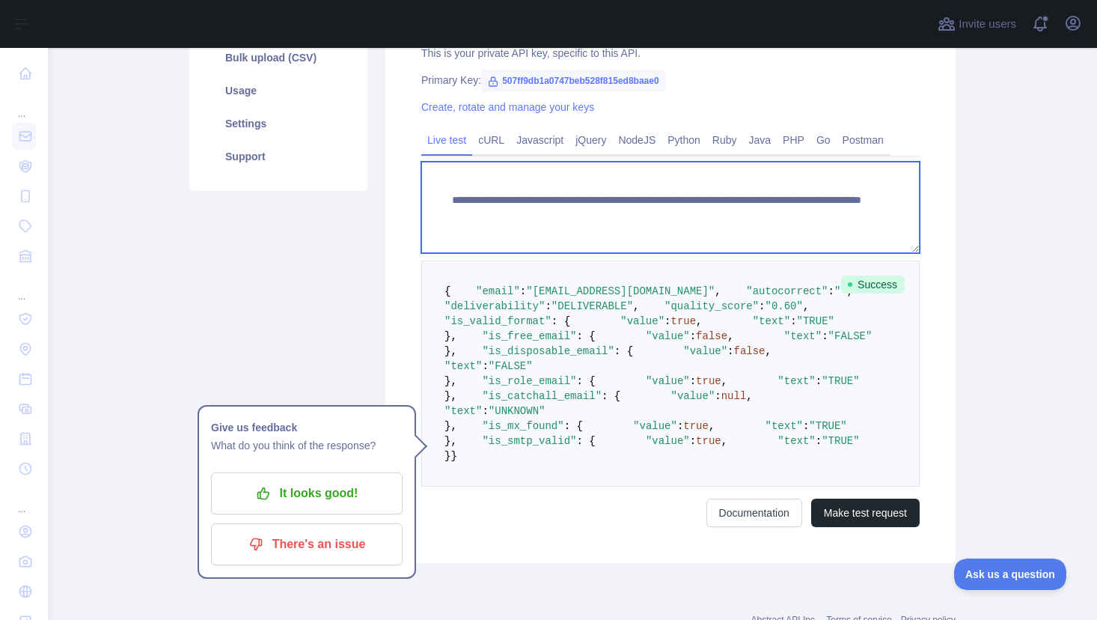
scroll to position [310, 0]
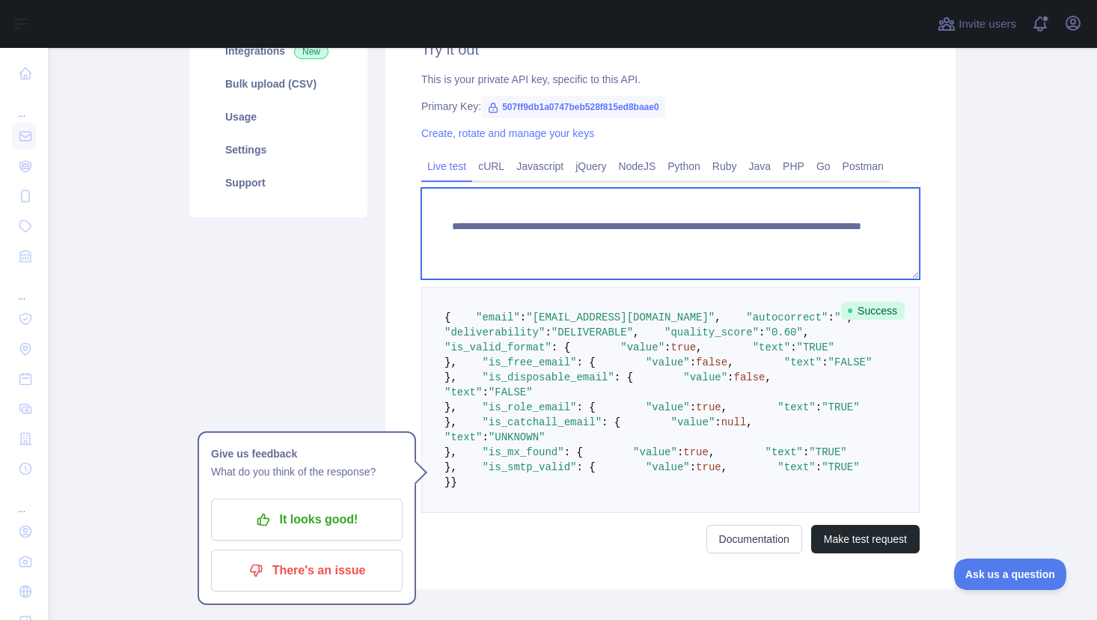
click at [829, 243] on textarea "**********" at bounding box center [670, 233] width 499 height 91
drag, startPoint x: 864, startPoint y: 246, endPoint x: 433, endPoint y: 216, distance: 431.5
click at [435, 216] on textarea "**********" at bounding box center [670, 233] width 499 height 91
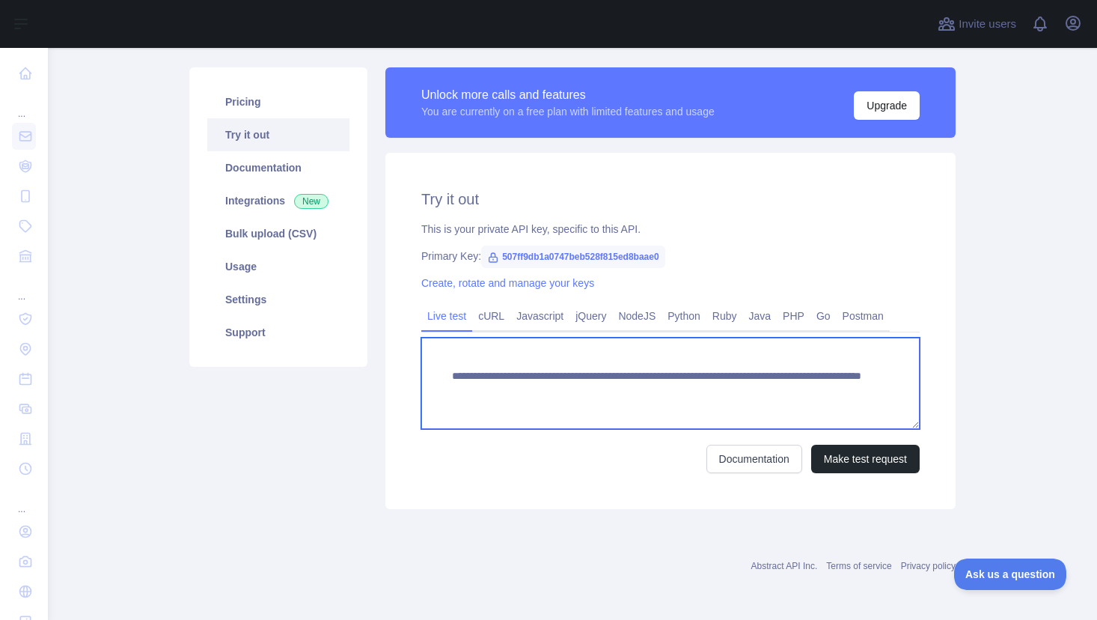
click at [698, 368] on textarea "**********" at bounding box center [670, 383] width 499 height 91
paste textarea
type textarea "**********"
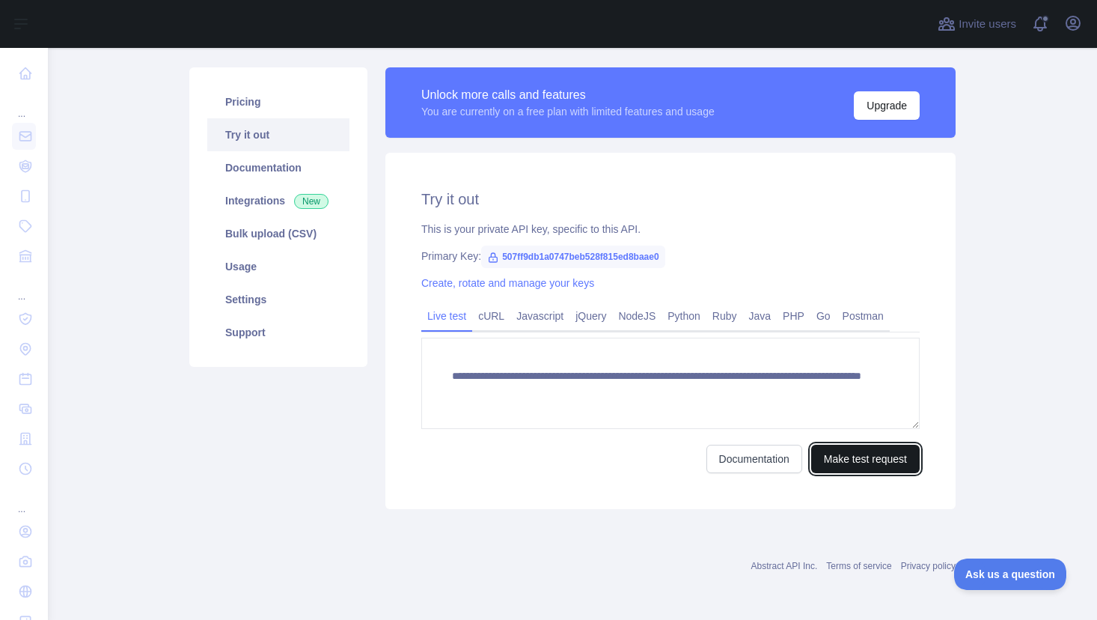
click at [823, 466] on button "Make test request" at bounding box center [866, 459] width 109 height 28
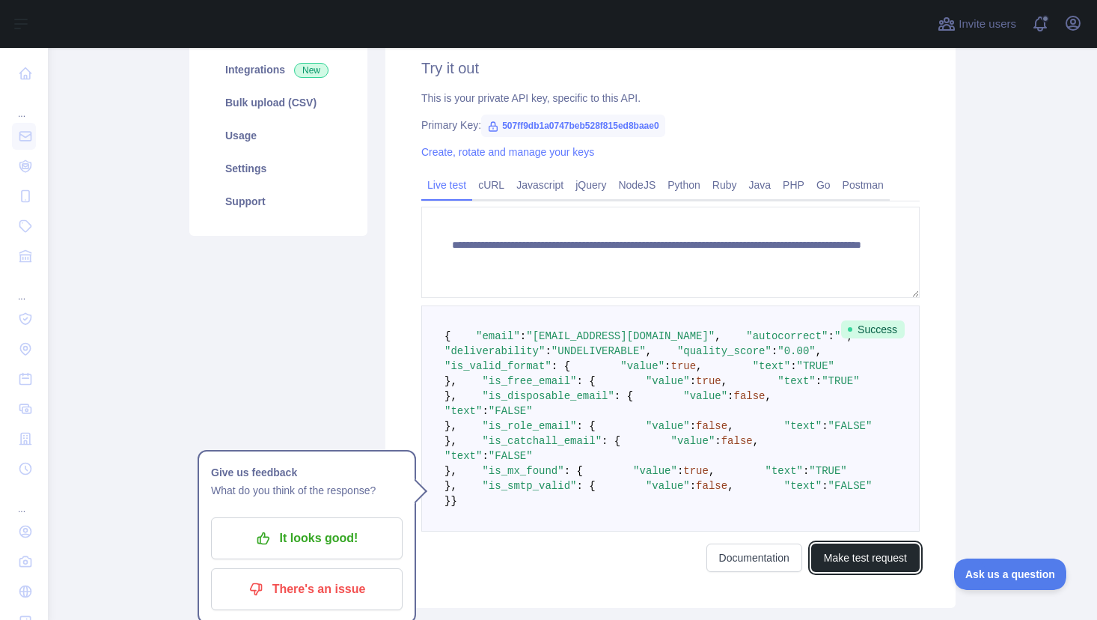
scroll to position [299, 0]
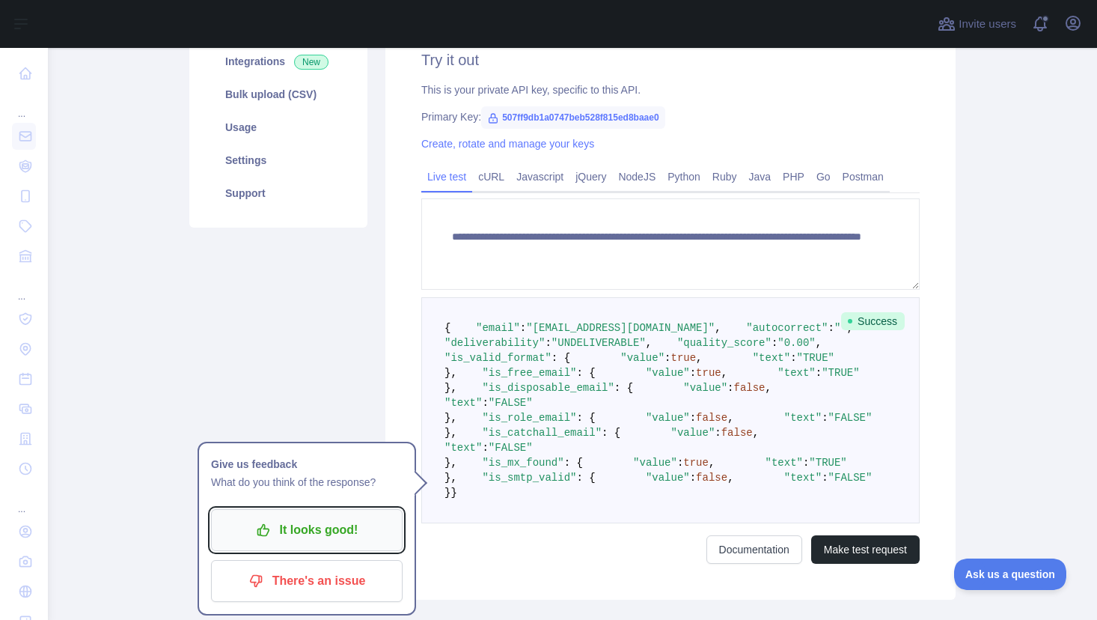
click at [344, 531] on p "It looks good!" at bounding box center [306, 529] width 169 height 25
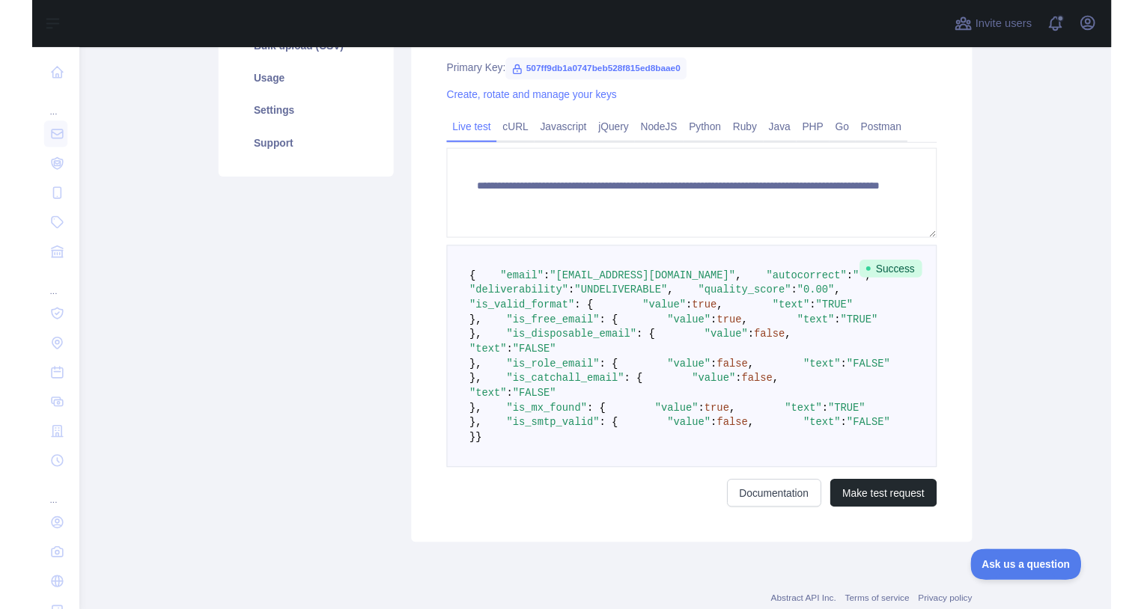
scroll to position [374, 0]
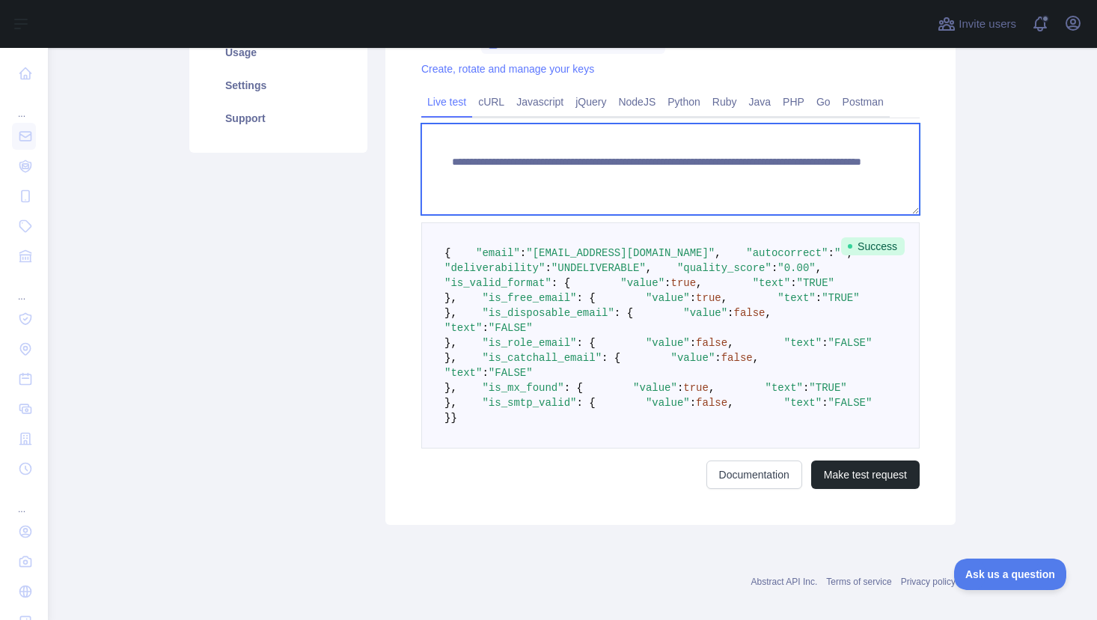
click at [732, 177] on textarea "**********" at bounding box center [670, 169] width 499 height 91
drag, startPoint x: 732, startPoint y: 177, endPoint x: 794, endPoint y: 176, distance: 61.4
click at [794, 176] on textarea "**********" at bounding box center [670, 169] width 499 height 91
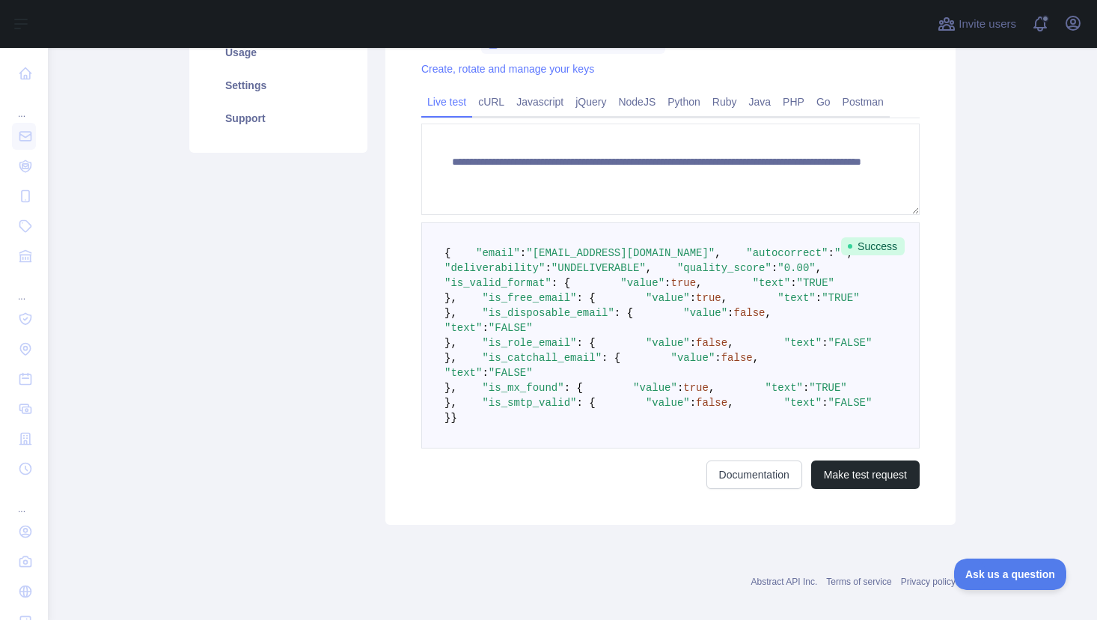
click at [223, 336] on div "Pricing Try it out Documentation Integrations New Bulk upload (CSV) Usage Setti…" at bounding box center [278, 189] width 196 height 672
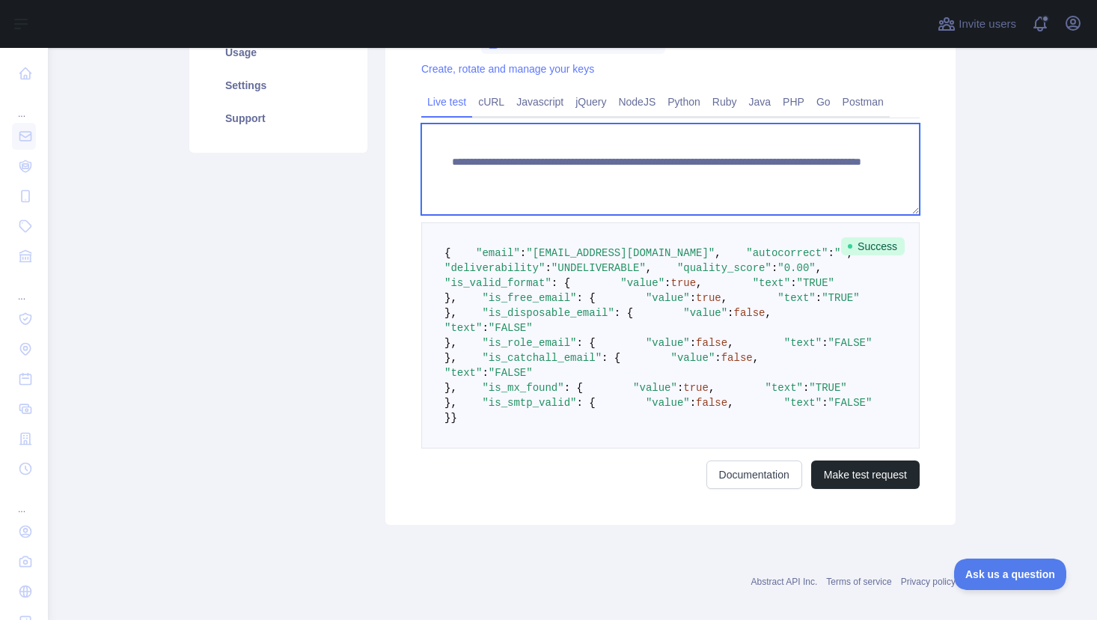
click at [631, 171] on textarea "**********" at bounding box center [670, 169] width 499 height 91
